Goal: Information Seeking & Learning: Find specific page/section

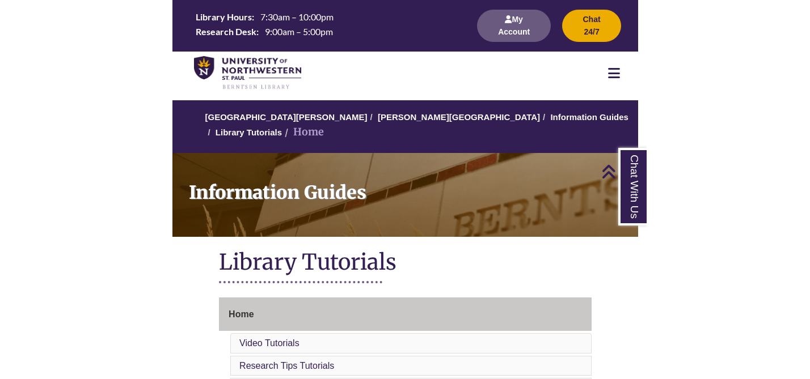
scroll to position [592, 0]
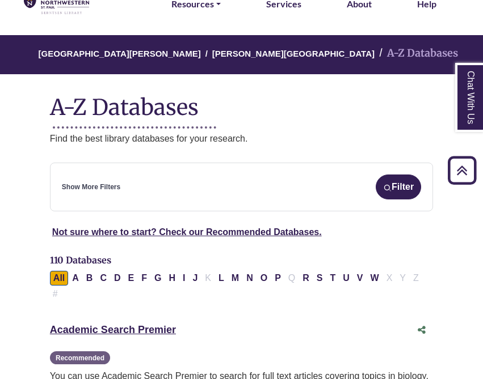
scroll to position [54, 0]
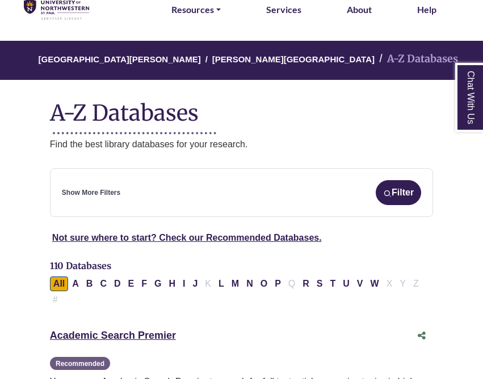
click at [308, 189] on div "Show More Filters Filter" at bounding box center [241, 192] width 359 height 25
click at [112, 195] on link "Show More Filters" at bounding box center [91, 193] width 58 height 11
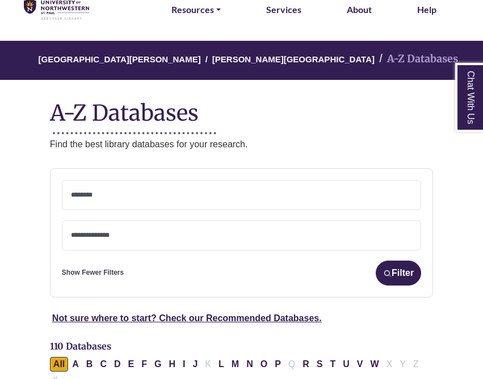
click at [115, 196] on textarea "Search" at bounding box center [241, 196] width 341 height 9
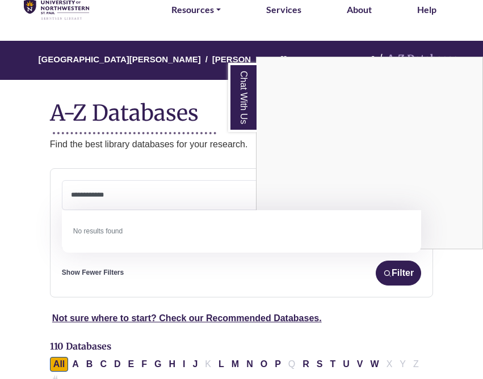
type textarea "**********"
click at [395, 277] on div "Chat With Us" at bounding box center [241, 189] width 483 height 379
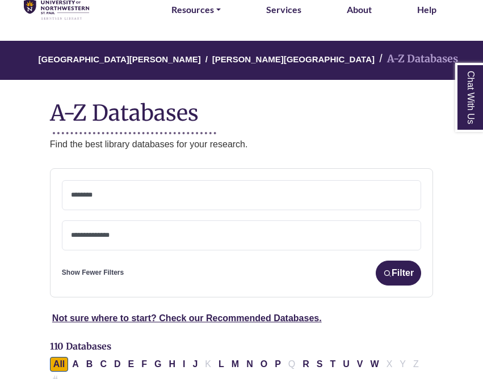
click at [95, 196] on textarea "Search" at bounding box center [241, 196] width 341 height 9
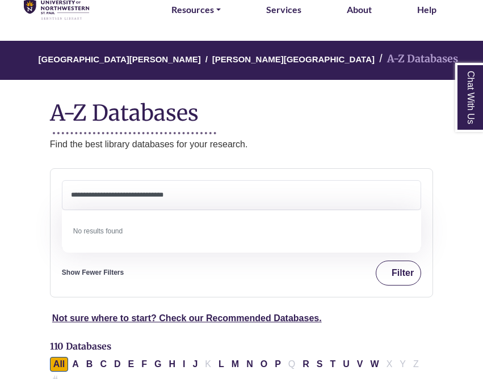
type textarea "**********"
click at [394, 276] on button "Filter" at bounding box center [397, 273] width 45 height 25
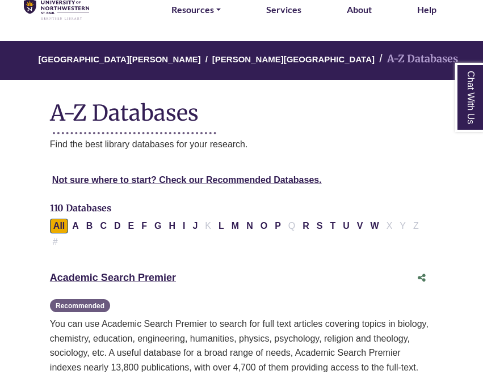
select select "Database Subject Filter"
select select "Database Types Filter"
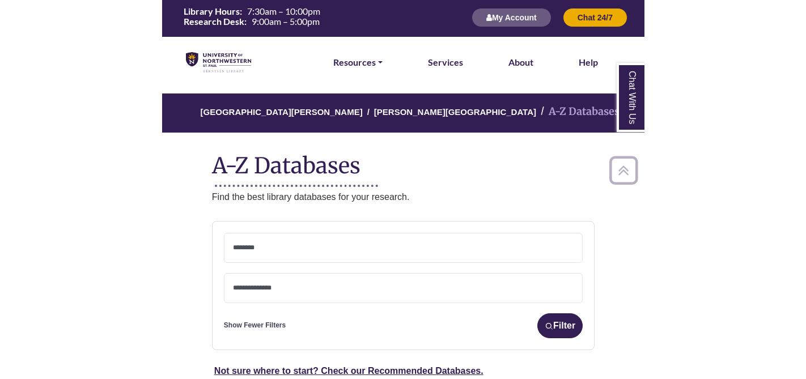
scroll to position [0, 0]
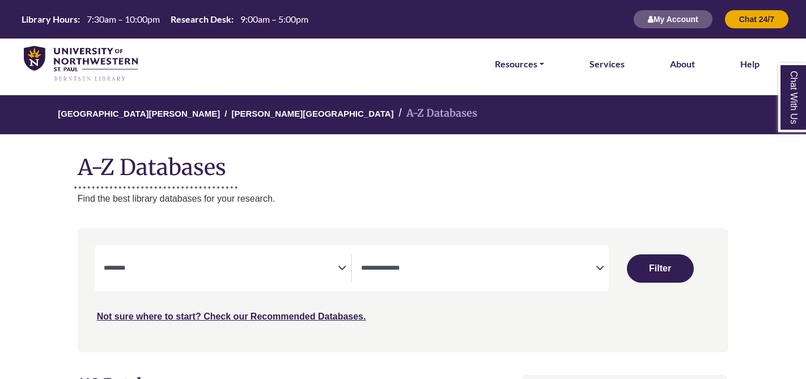
click at [339, 268] on icon "Search filters" at bounding box center [342, 266] width 9 height 17
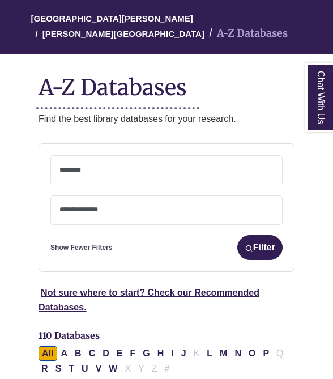
scroll to position [129, 0]
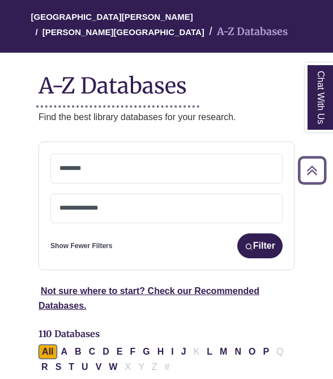
click at [129, 165] on textarea "Search" at bounding box center [167, 169] width 214 height 9
click at [119, 167] on textarea "Search" at bounding box center [118, 169] width 5 height 9
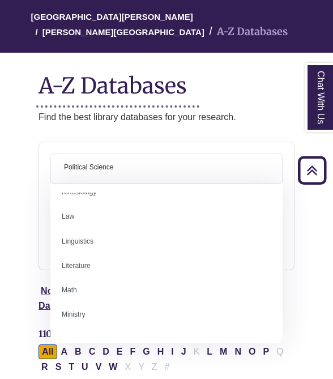
scroll to position [625, 0]
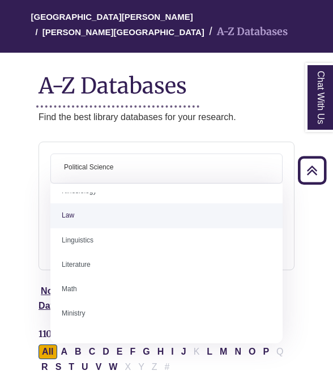
select select "******"
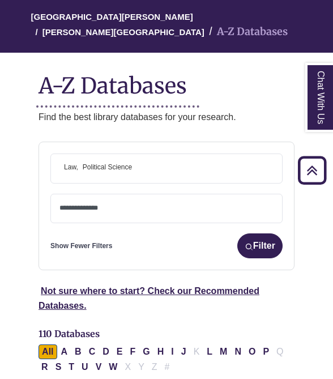
click at [149, 170] on span "× Law × Political Science" at bounding box center [167, 168] width 214 height 29
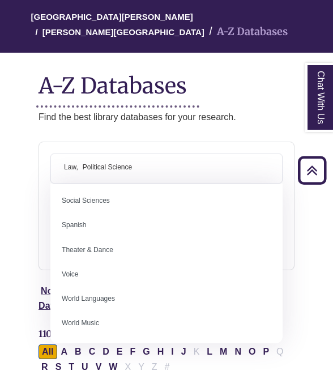
scroll to position [1009, 0]
click at [33, 256] on section "**********" at bounding box center [167, 234] width 284 height 185
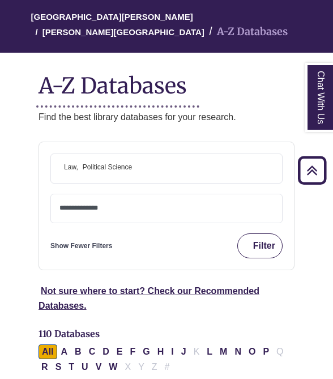
click at [262, 249] on button "Filter" at bounding box center [260, 246] width 45 height 25
